Goal: Find specific page/section: Find specific page/section

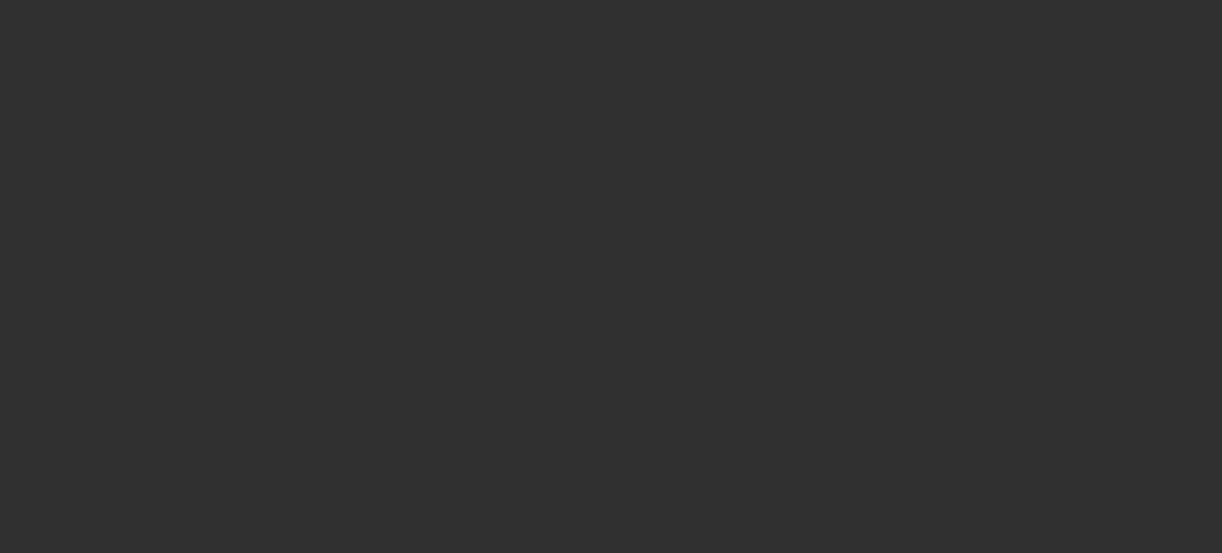
select select "10"
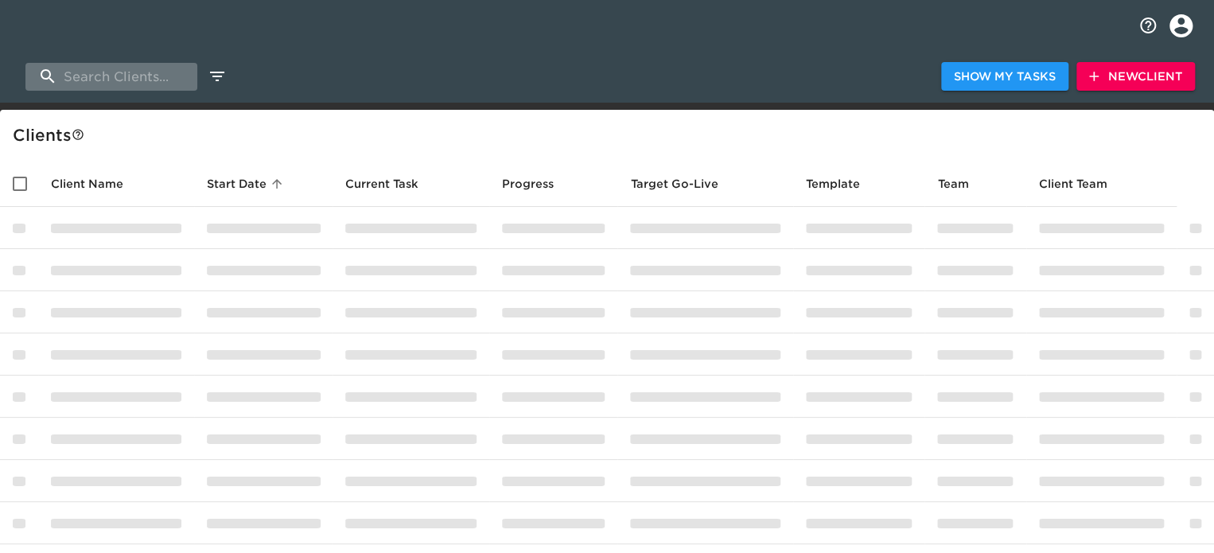
click at [119, 82] on input "search" at bounding box center [111, 77] width 172 height 28
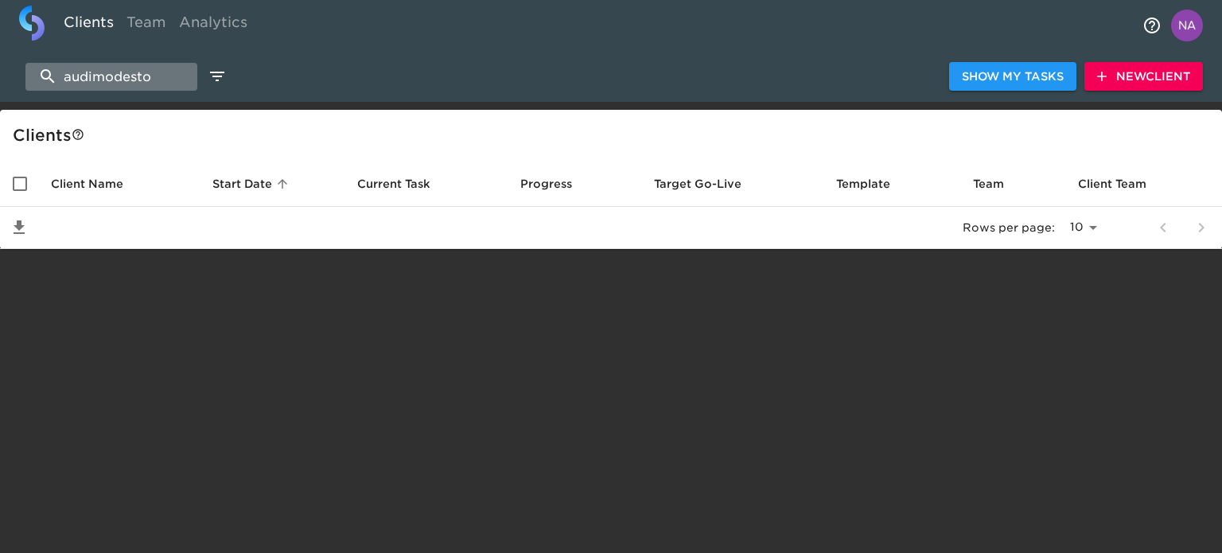
click at [94, 79] on input "audimodesto" at bounding box center [111, 77] width 172 height 28
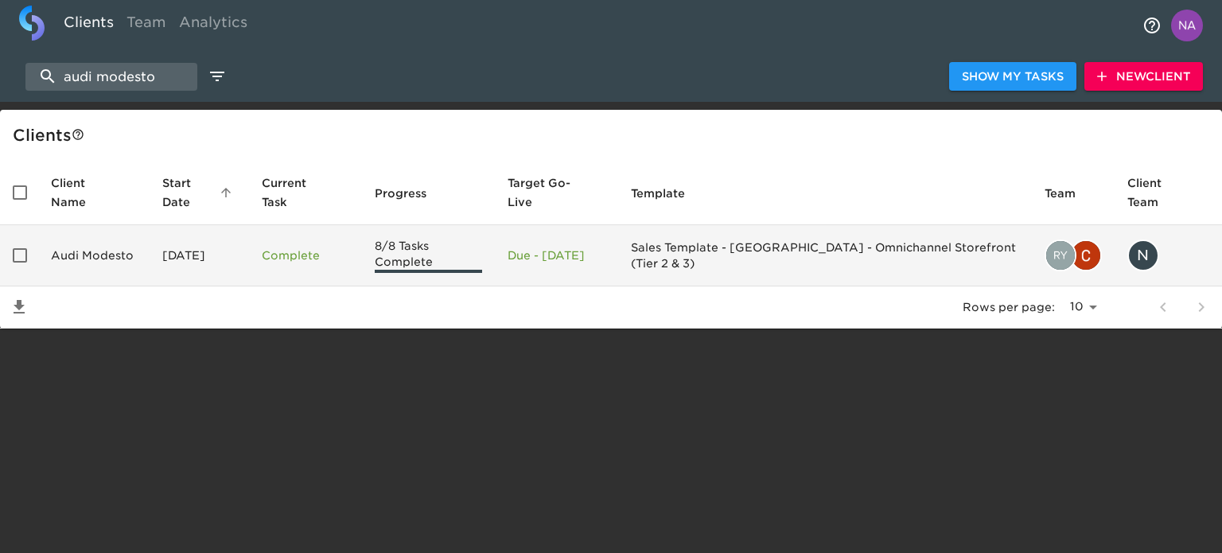
type input "audi modesto"
click at [134, 262] on td "Audi Modesto" at bounding box center [93, 255] width 111 height 61
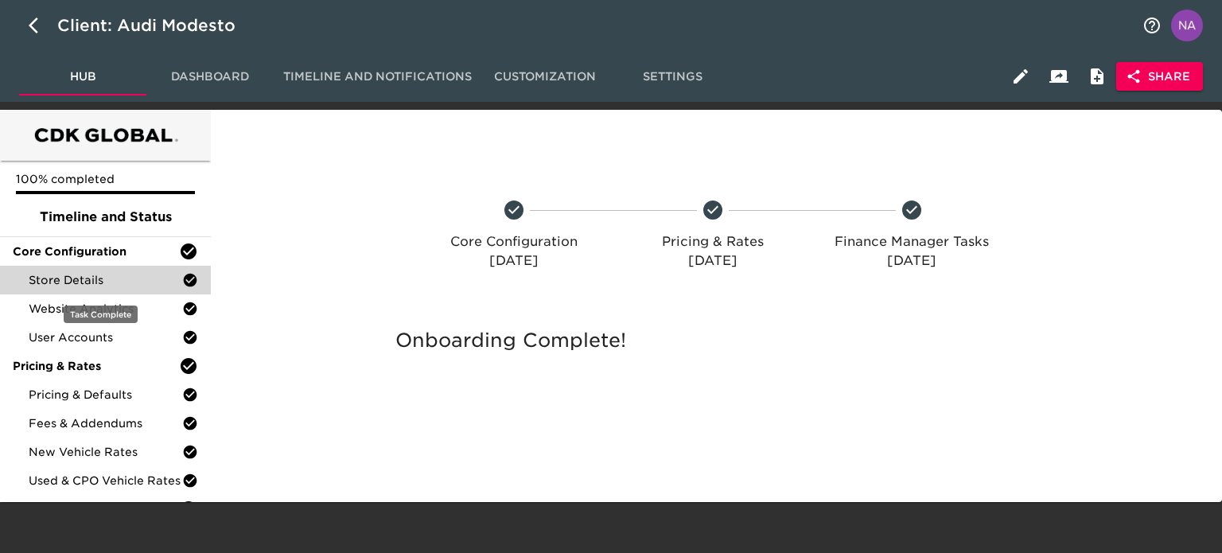
click at [92, 281] on span "Store Details" at bounding box center [106, 280] width 154 height 16
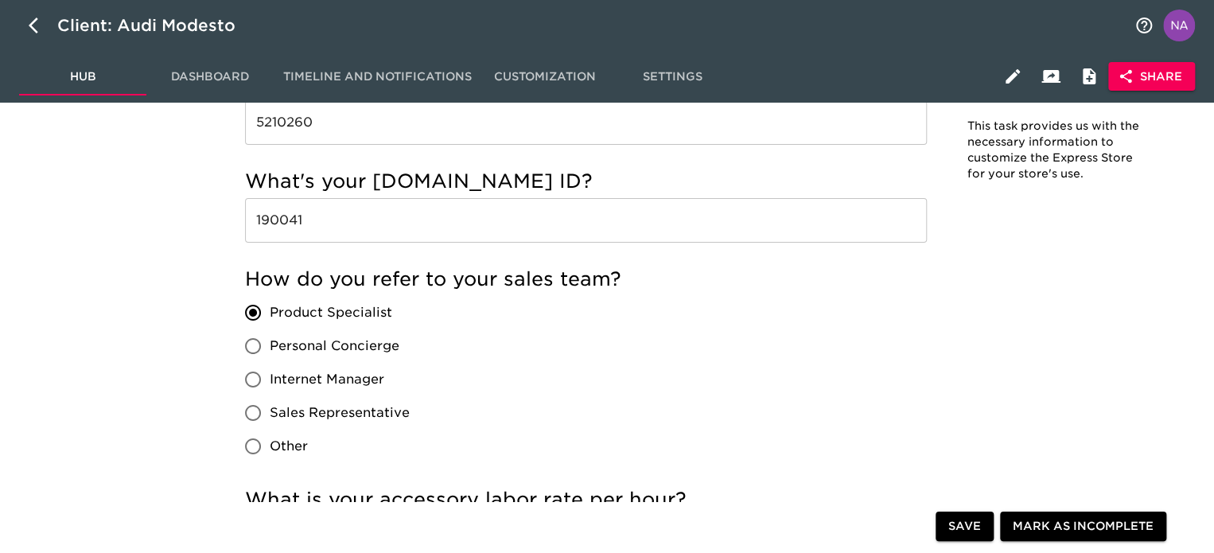
scroll to position [3576, 0]
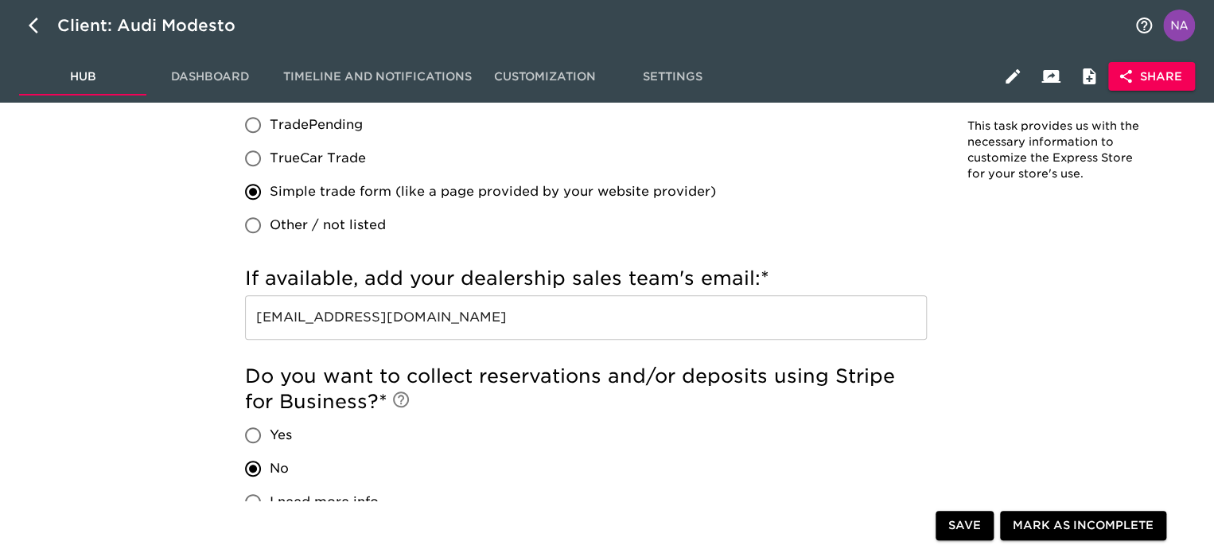
click at [753, 325] on input "[EMAIL_ADDRESS][DOMAIN_NAME]" at bounding box center [586, 317] width 682 height 45
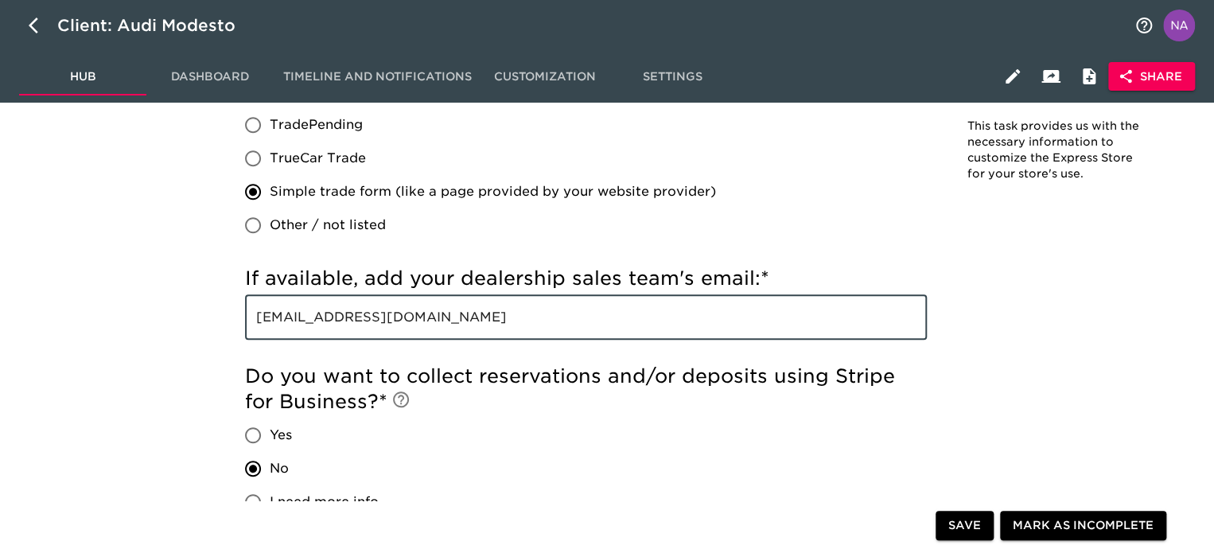
click at [753, 325] on input "[EMAIL_ADDRESS][DOMAIN_NAME]" at bounding box center [586, 317] width 682 height 45
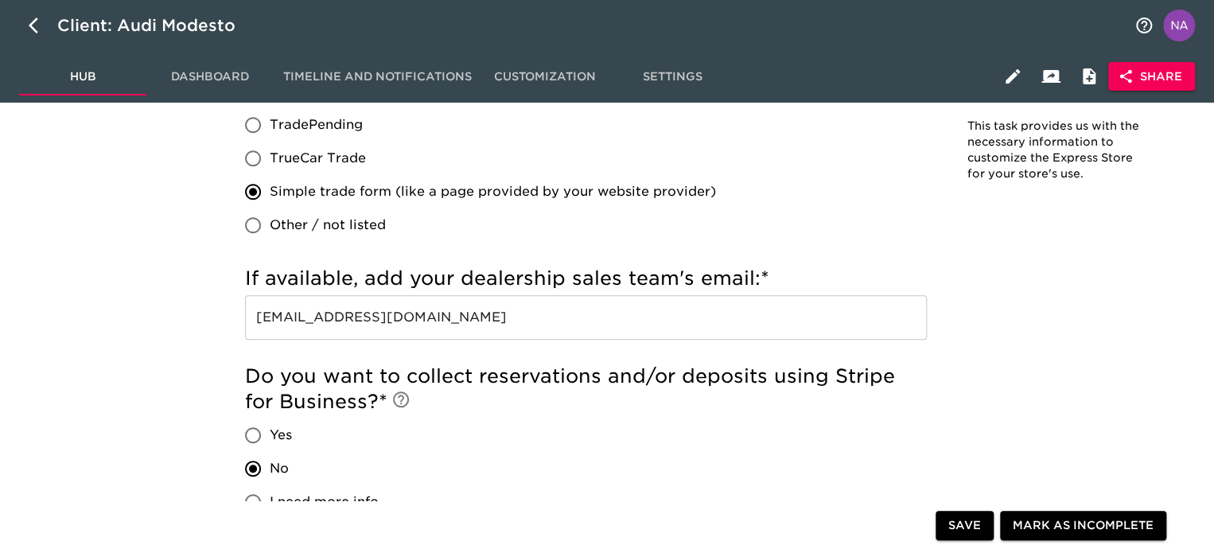
scroll to position [1321, 0]
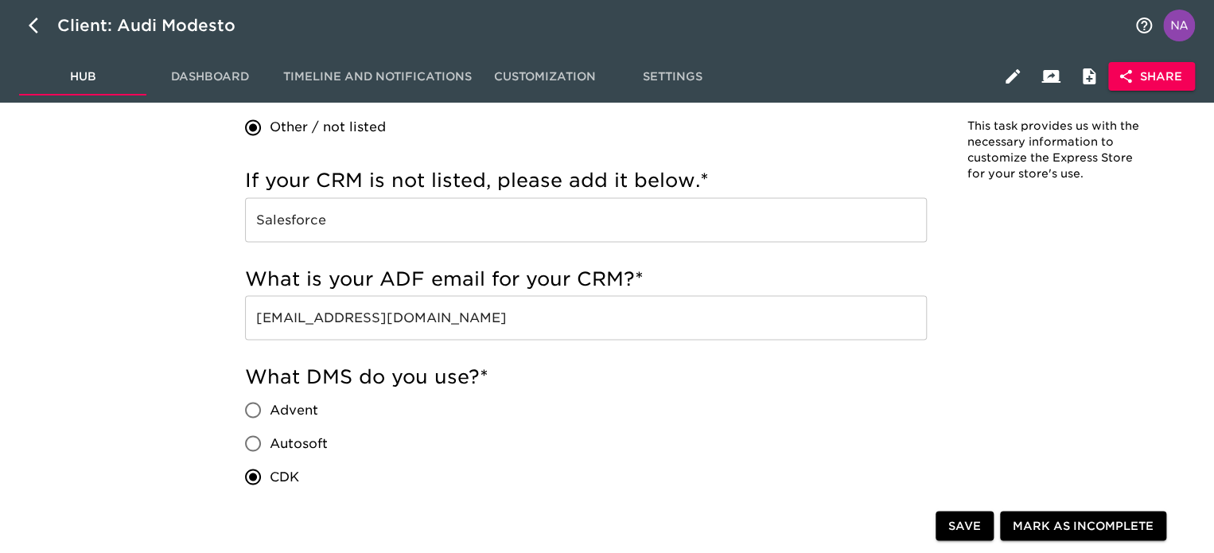
click at [512, 323] on input "[EMAIL_ADDRESS][DOMAIN_NAME]" at bounding box center [586, 317] width 682 height 45
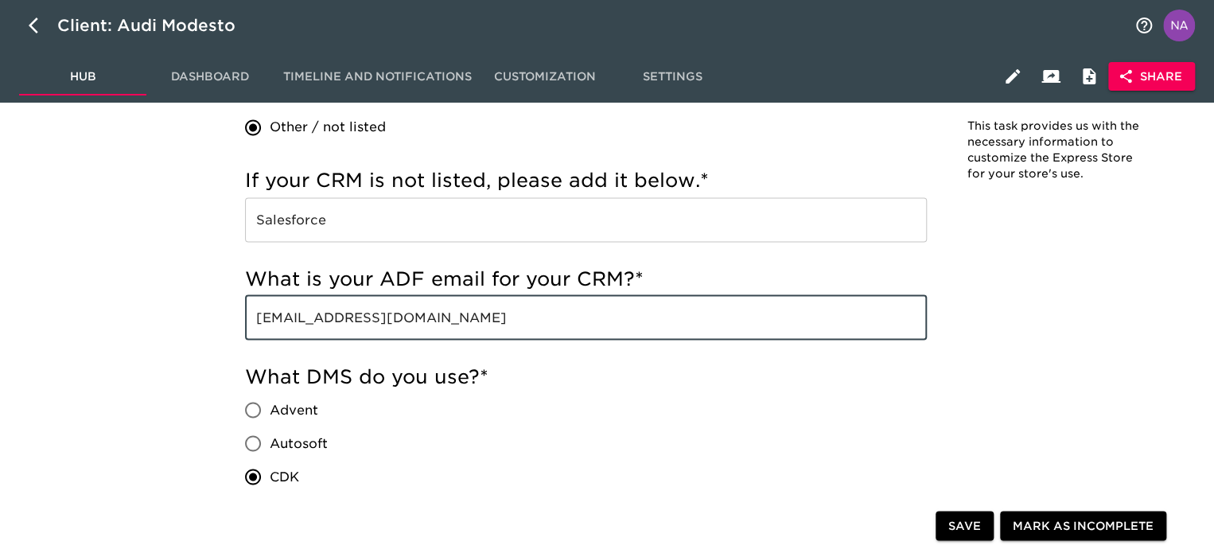
click at [512, 323] on input "[EMAIL_ADDRESS][DOMAIN_NAME]" at bounding box center [586, 317] width 682 height 45
click at [512, 322] on input "[EMAIL_ADDRESS][DOMAIN_NAME]" at bounding box center [586, 317] width 682 height 45
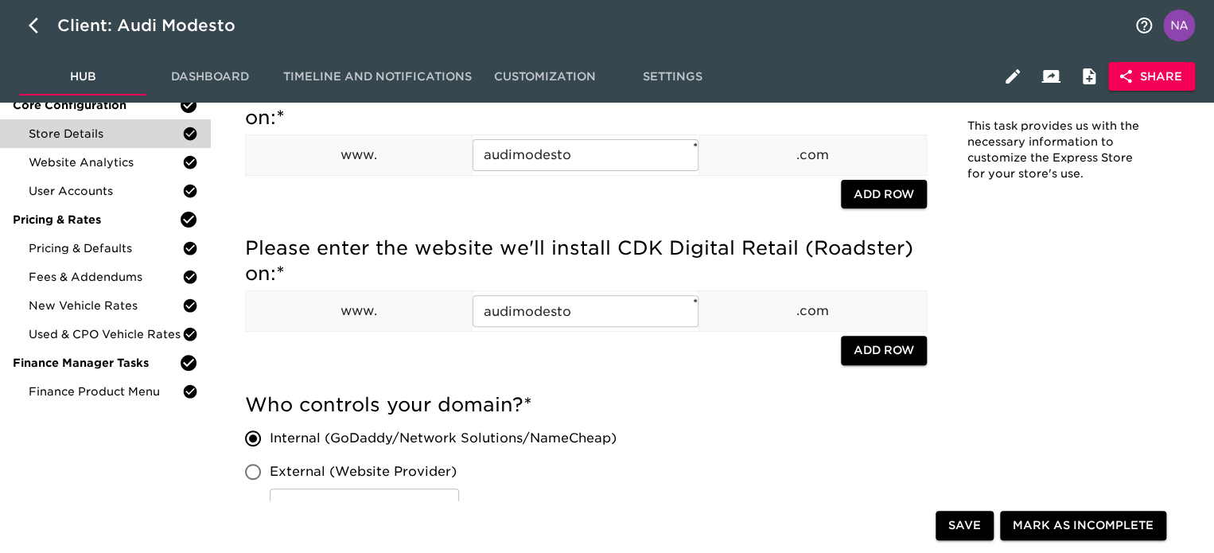
scroll to position [0, 0]
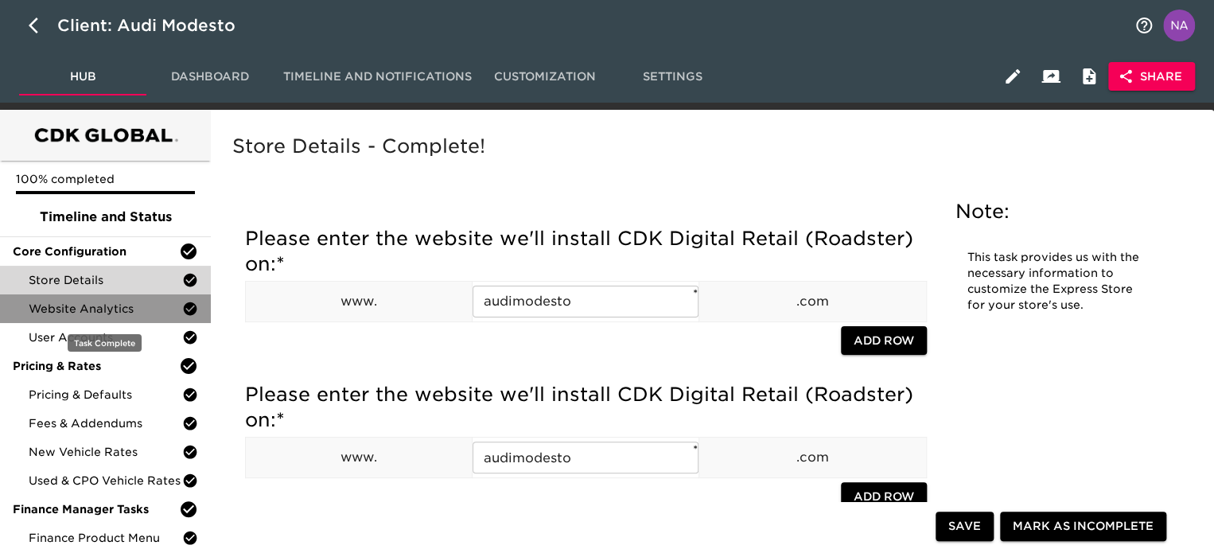
click at [105, 313] on span "Website Analytics" at bounding box center [106, 309] width 154 height 16
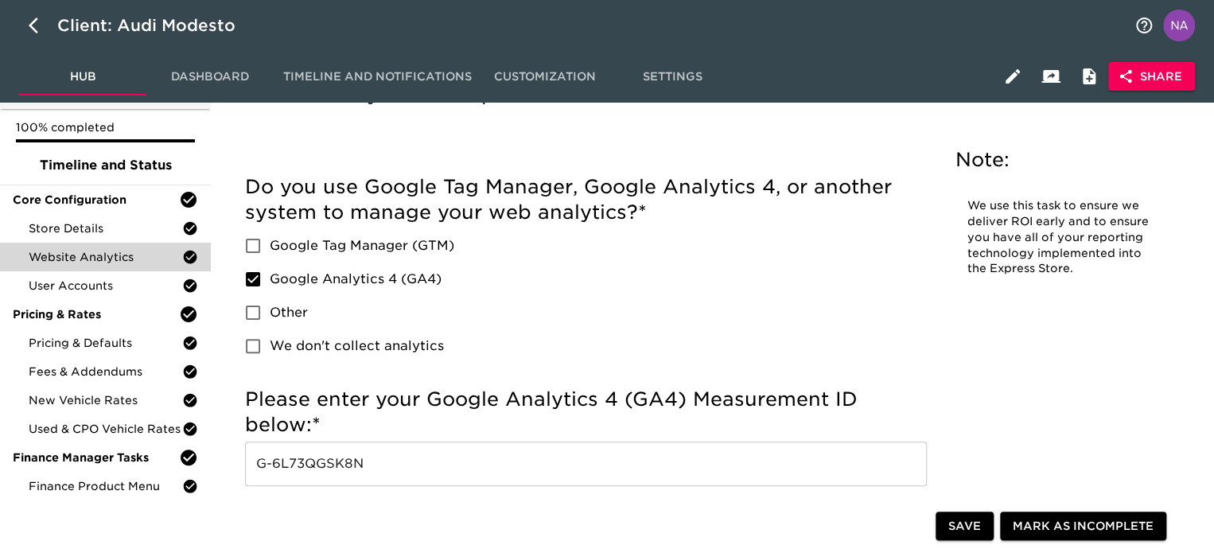
scroll to position [159, 0]
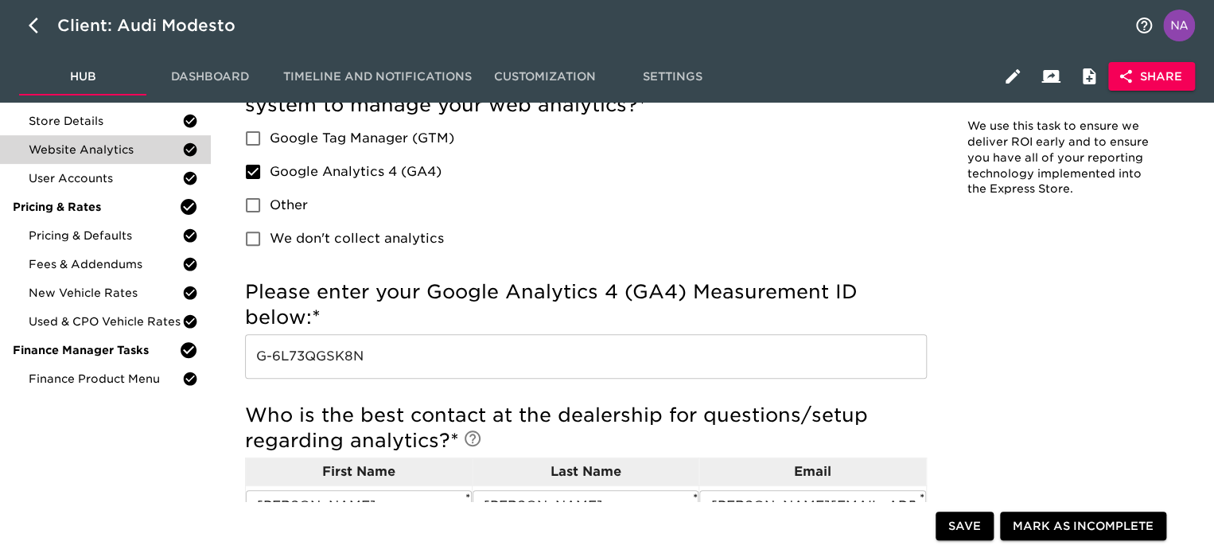
click at [408, 351] on input "G-6L73QGSK8N" at bounding box center [586, 356] width 682 height 45
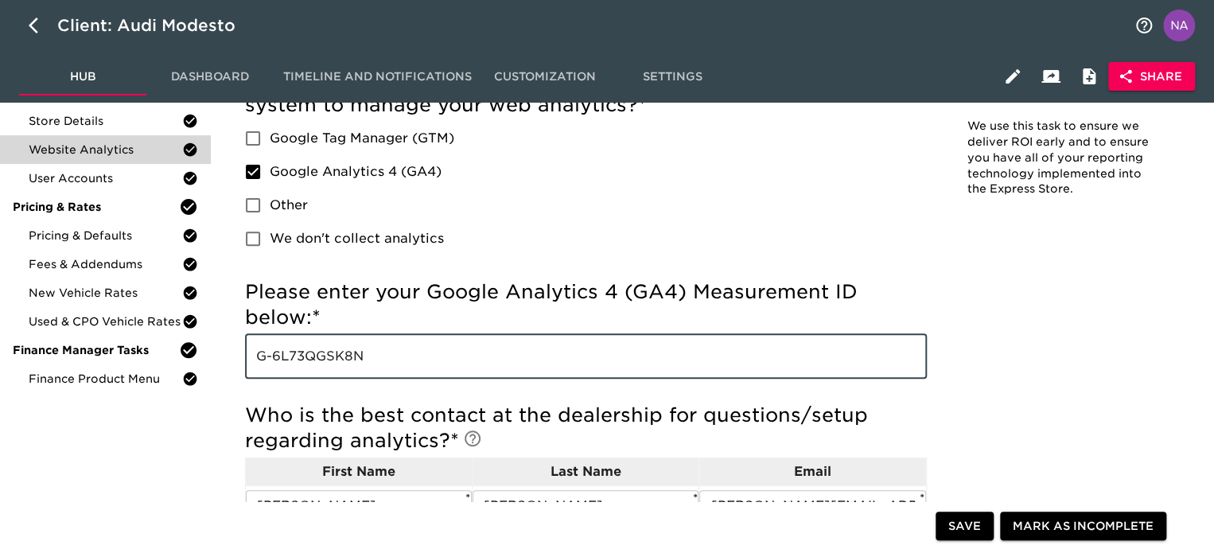
click at [408, 351] on input "G-6L73QGSK8N" at bounding box center [586, 356] width 682 height 45
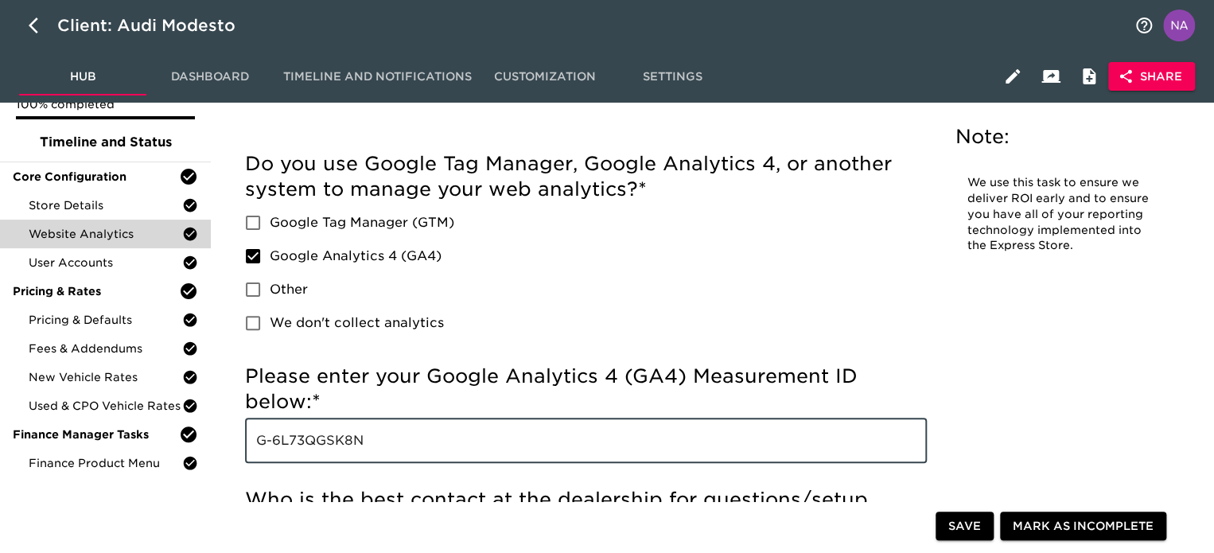
scroll to position [0, 0]
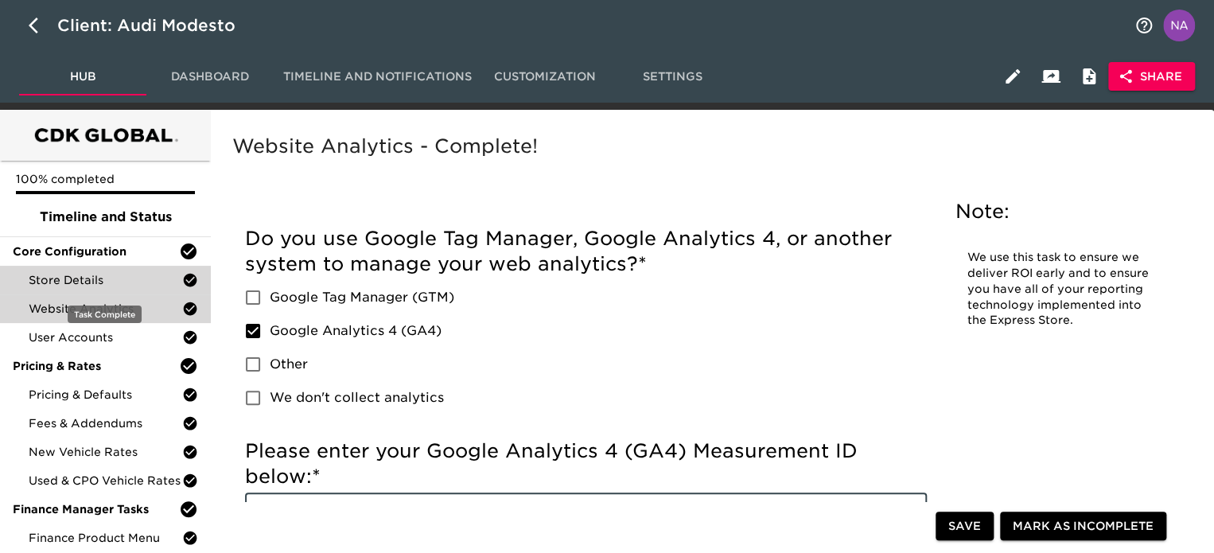
click at [141, 276] on span "Store Details" at bounding box center [106, 280] width 154 height 16
